Goal: Task Accomplishment & Management: Use online tool/utility

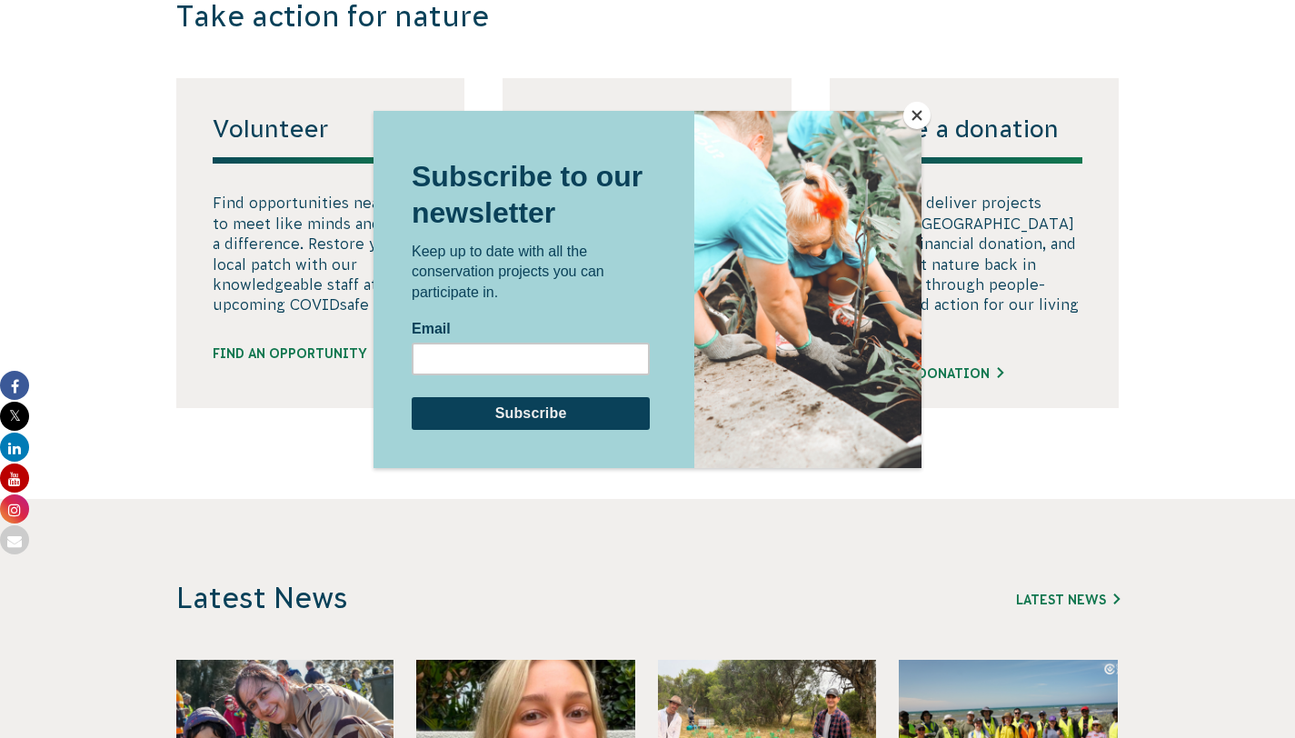
scroll to position [1235, 0]
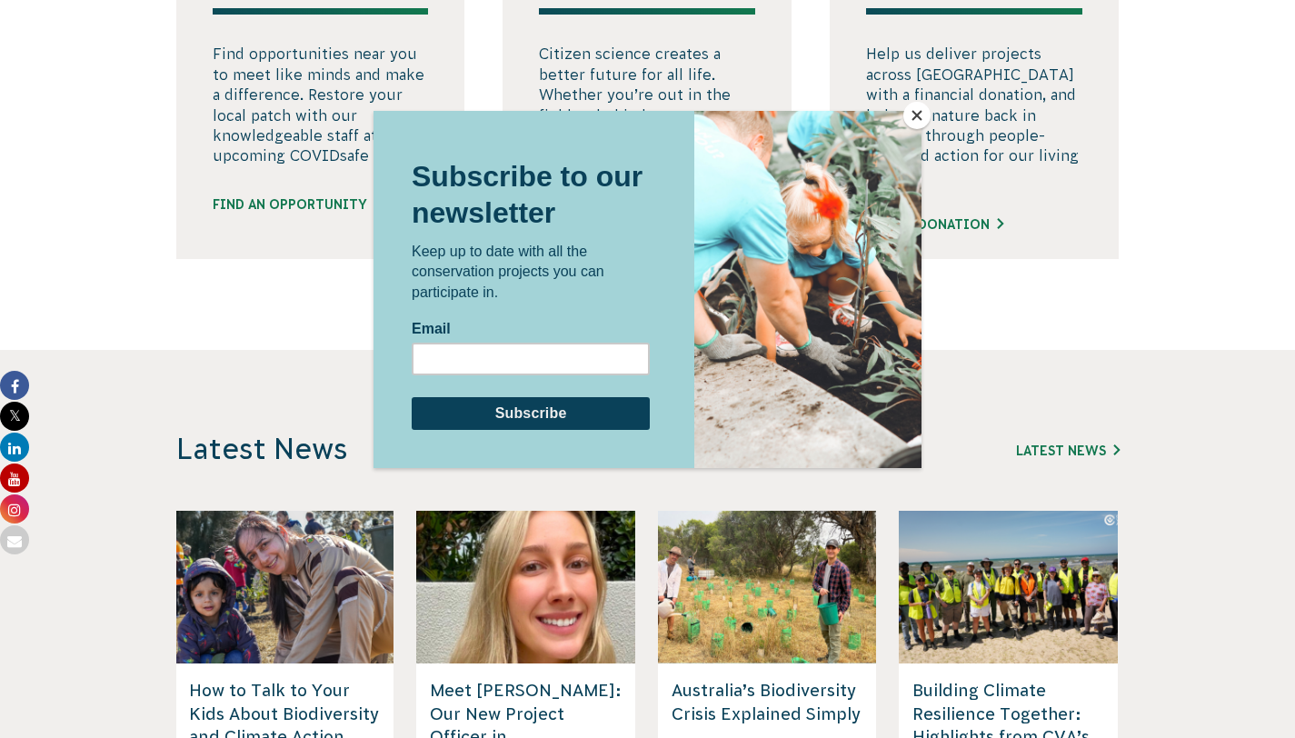
click at [321, 358] on div at bounding box center [647, 369] width 1295 height 738
click at [922, 112] on button "Close" at bounding box center [916, 115] width 27 height 27
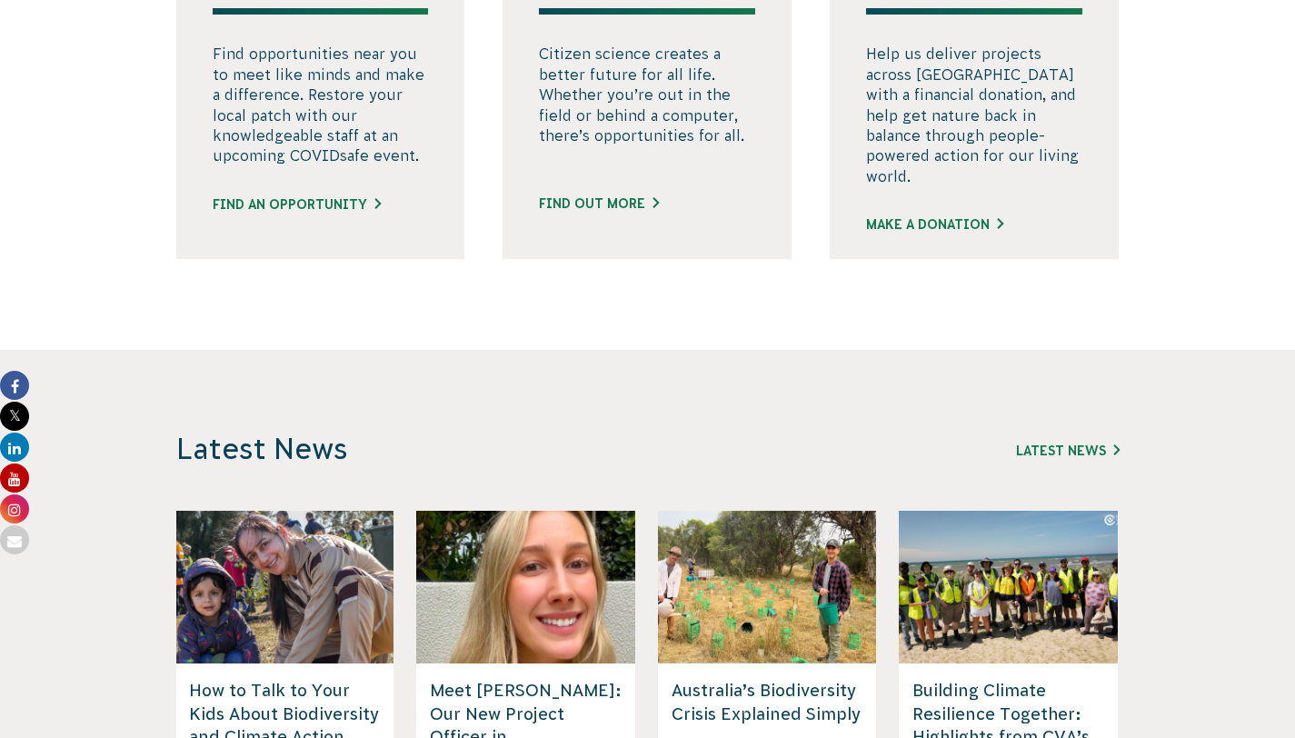
click at [344, 259] on div "Volunteer Find opportunities near you to meet like minds and make a difference.…" at bounding box center [320, 94] width 289 height 330
click at [342, 214] on link "Find an opportunity" at bounding box center [297, 204] width 168 height 19
